Goal: Information Seeking & Learning: Understand process/instructions

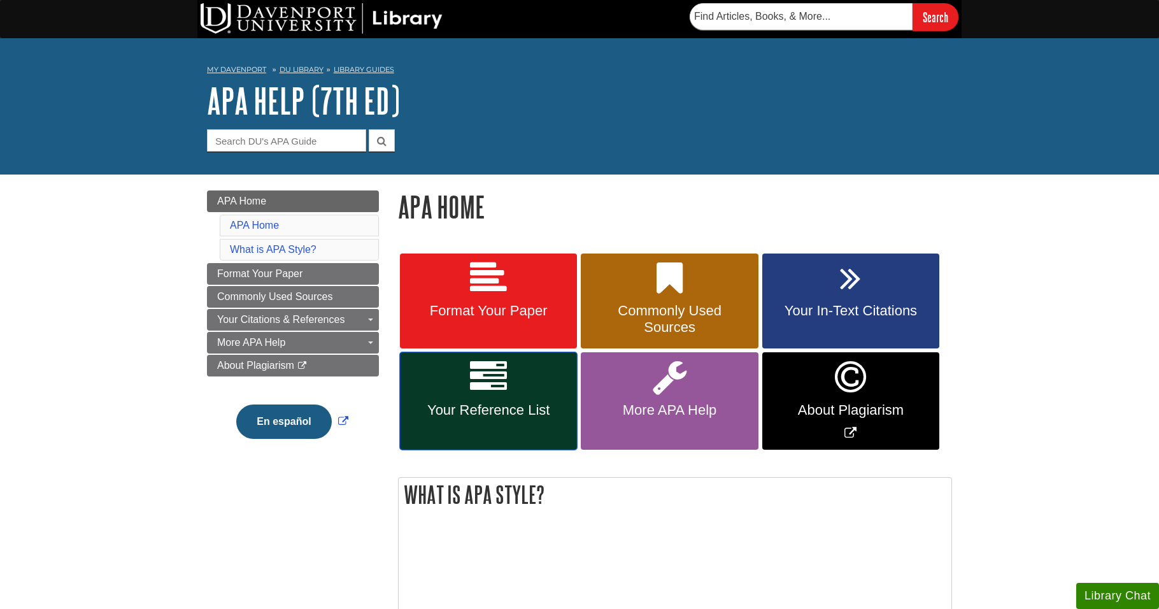
click at [503, 389] on icon at bounding box center [488, 377] width 37 height 37
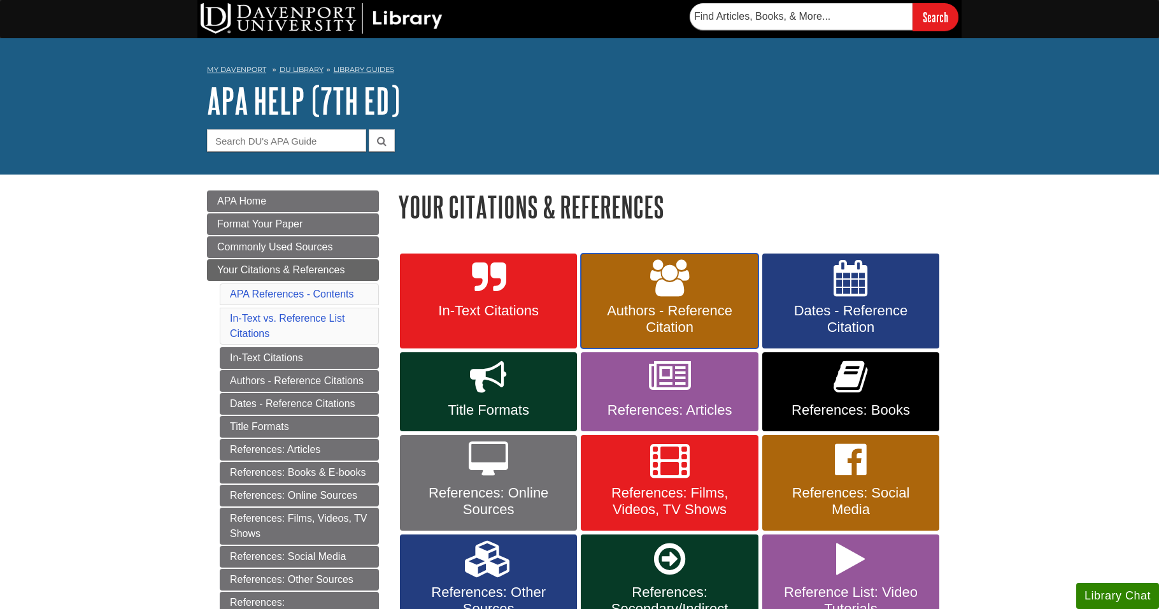
click at [651, 274] on icon at bounding box center [669, 278] width 39 height 37
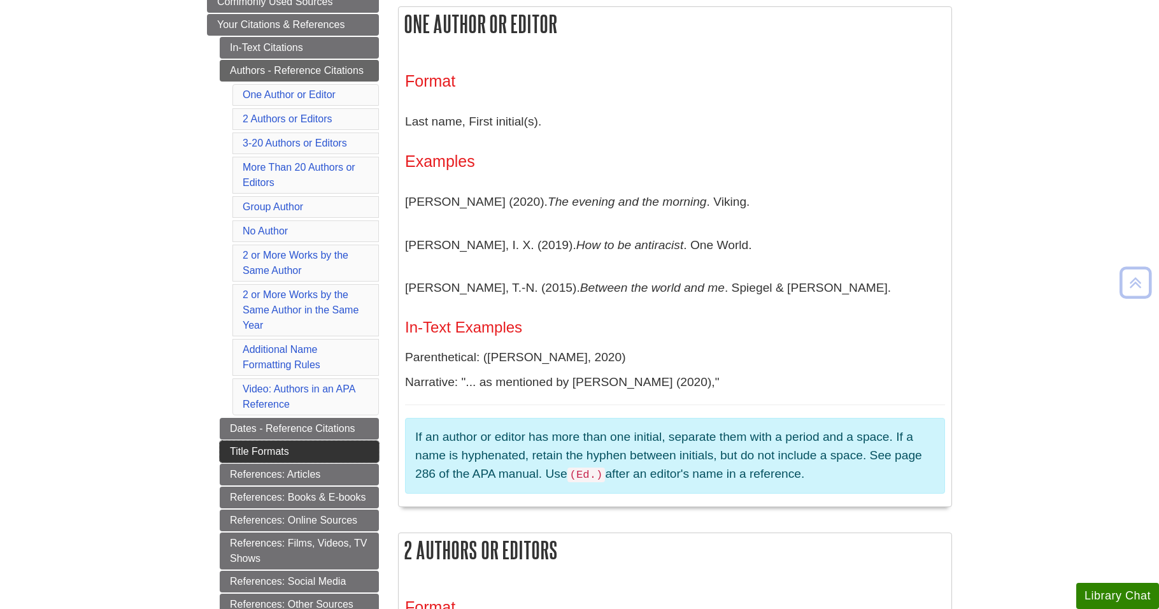
scroll to position [318, 0]
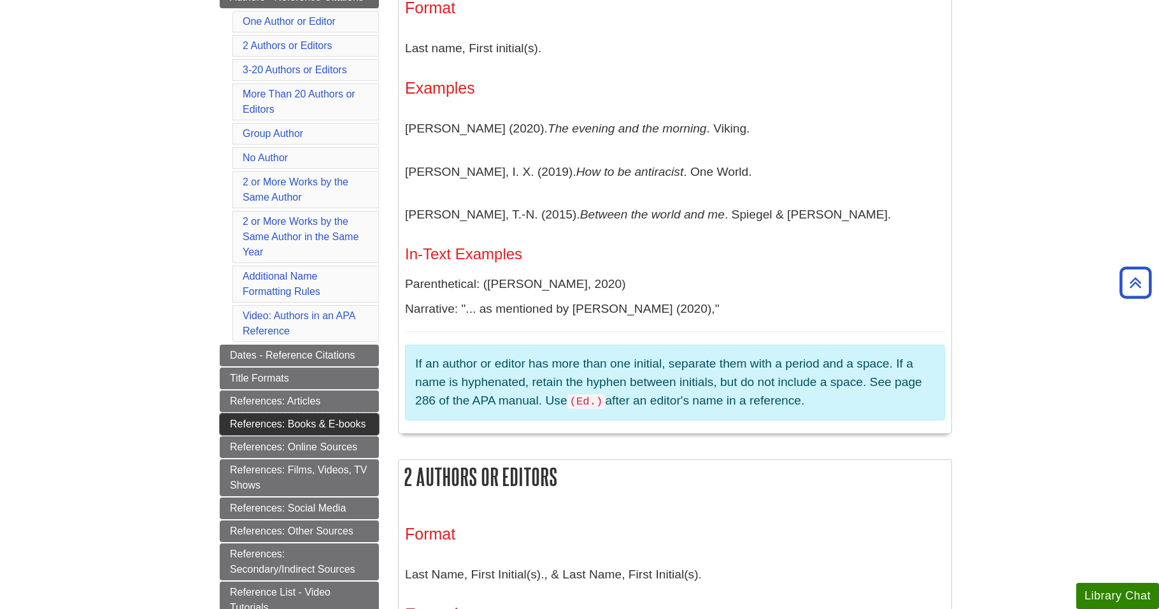
click at [310, 428] on link "References: Books & E-books" at bounding box center [299, 424] width 159 height 22
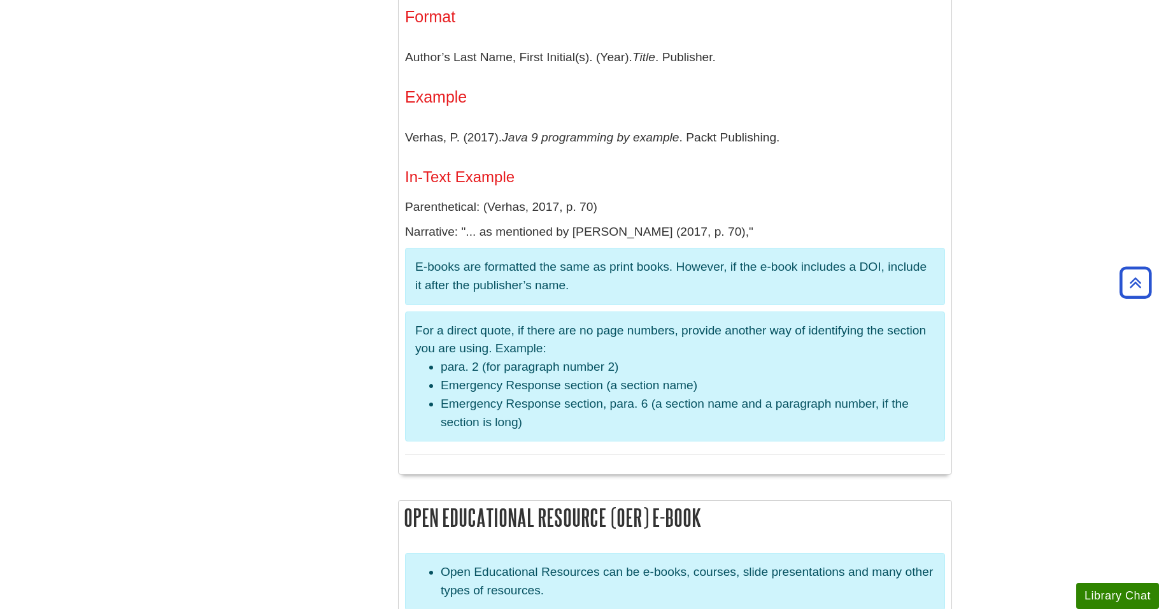
scroll to position [2102, 0]
